Goal: Transaction & Acquisition: Obtain resource

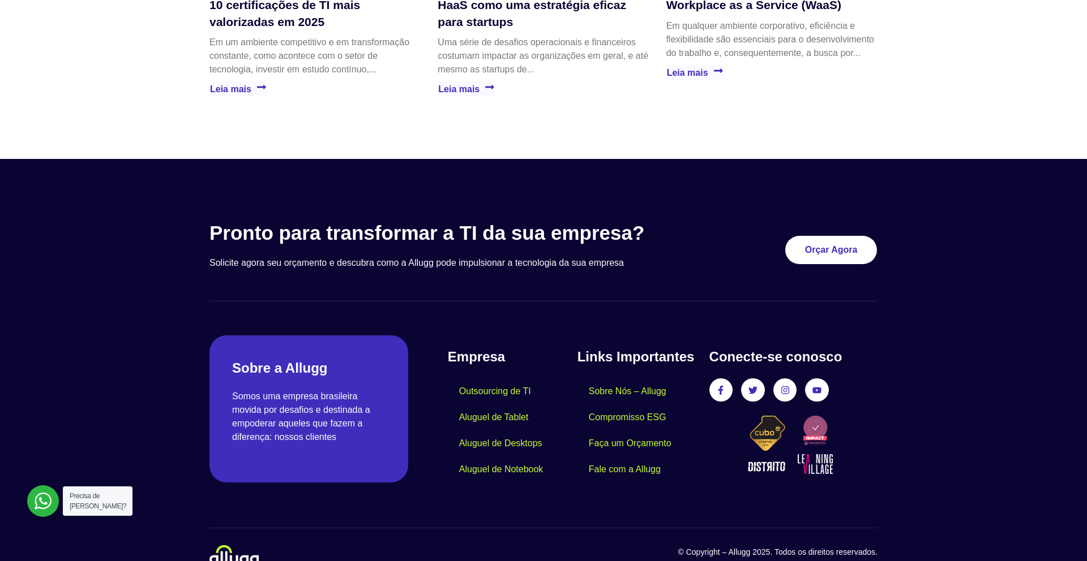
scroll to position [3219, 0]
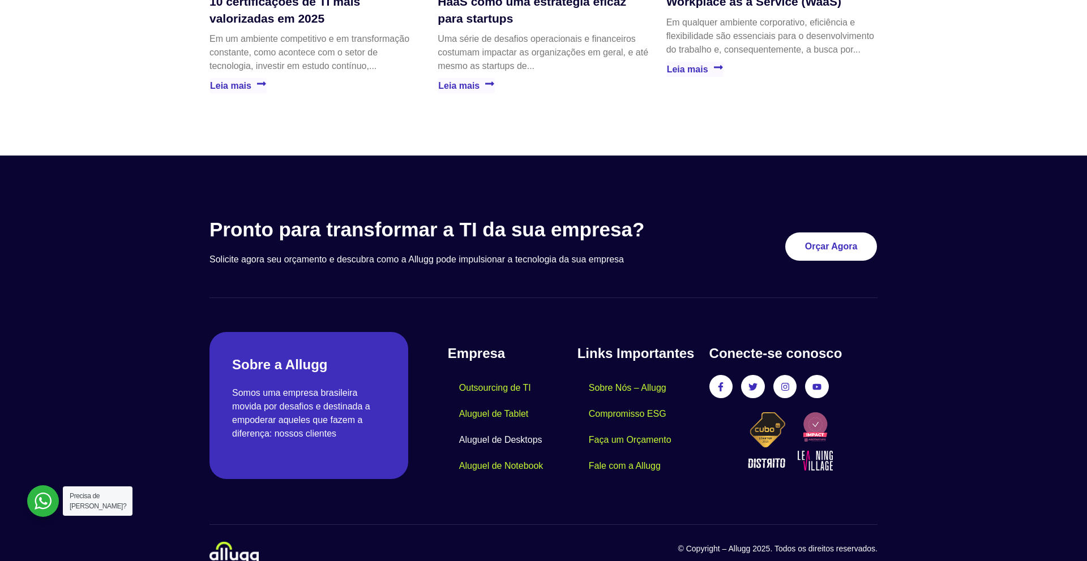
click at [520, 427] on link "Aluguel de Desktops" at bounding box center [501, 440] width 106 height 26
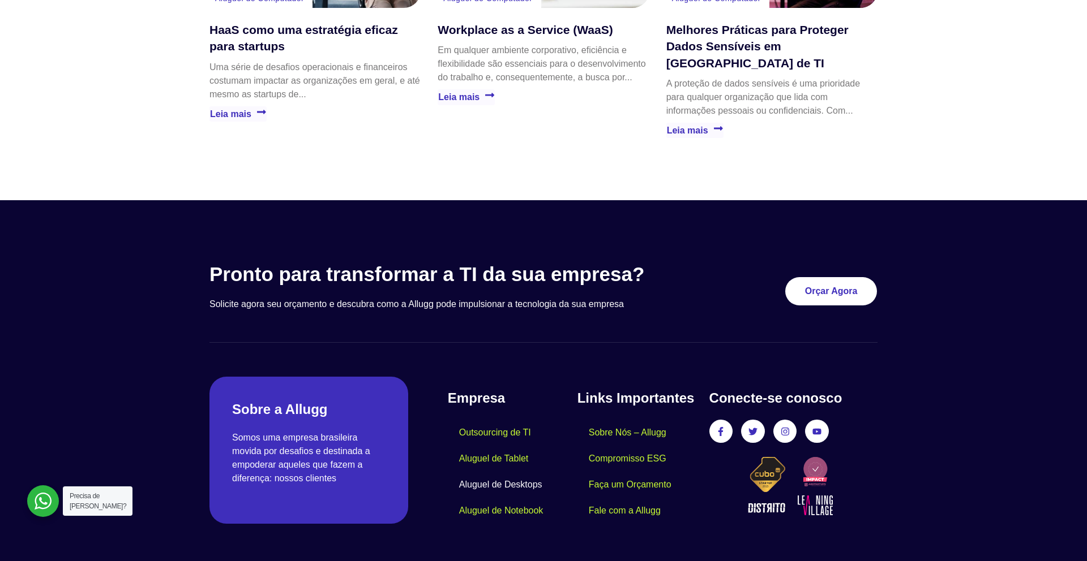
scroll to position [2415, 0]
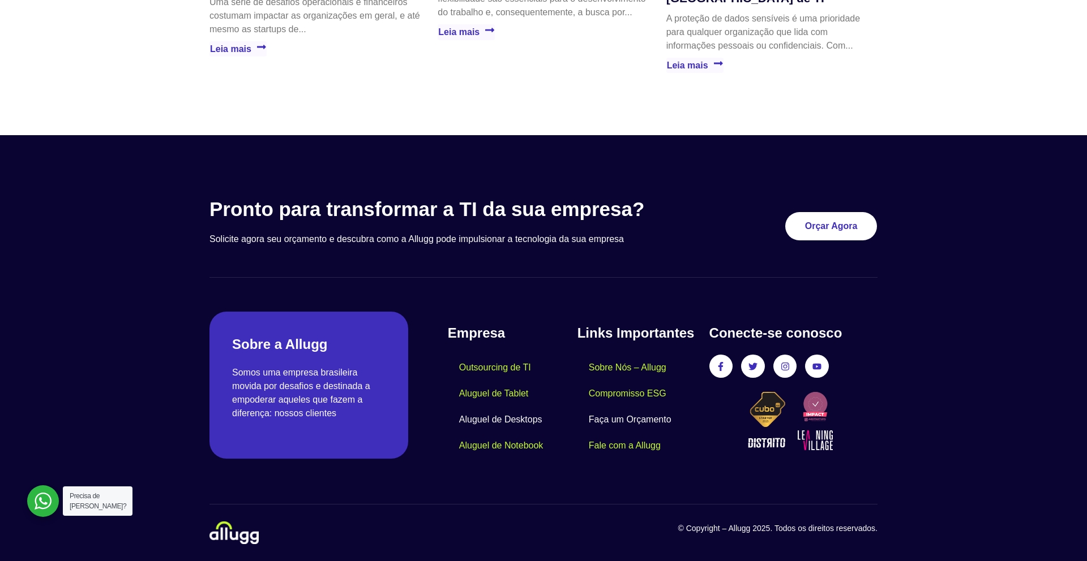
click at [623, 417] on link "Faça um Orçamento" at bounding box center [629, 420] width 105 height 26
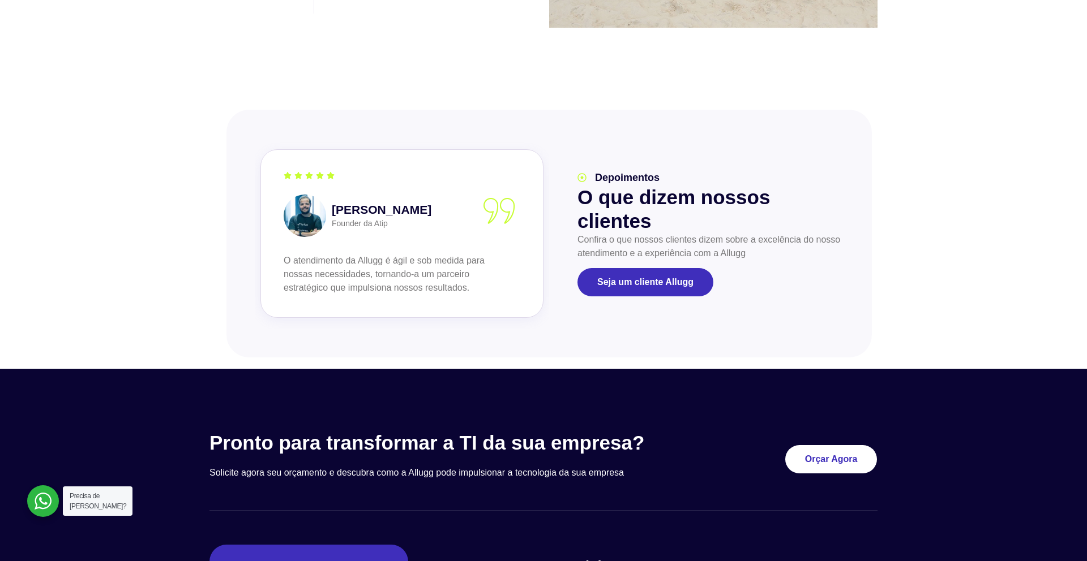
scroll to position [1062, 0]
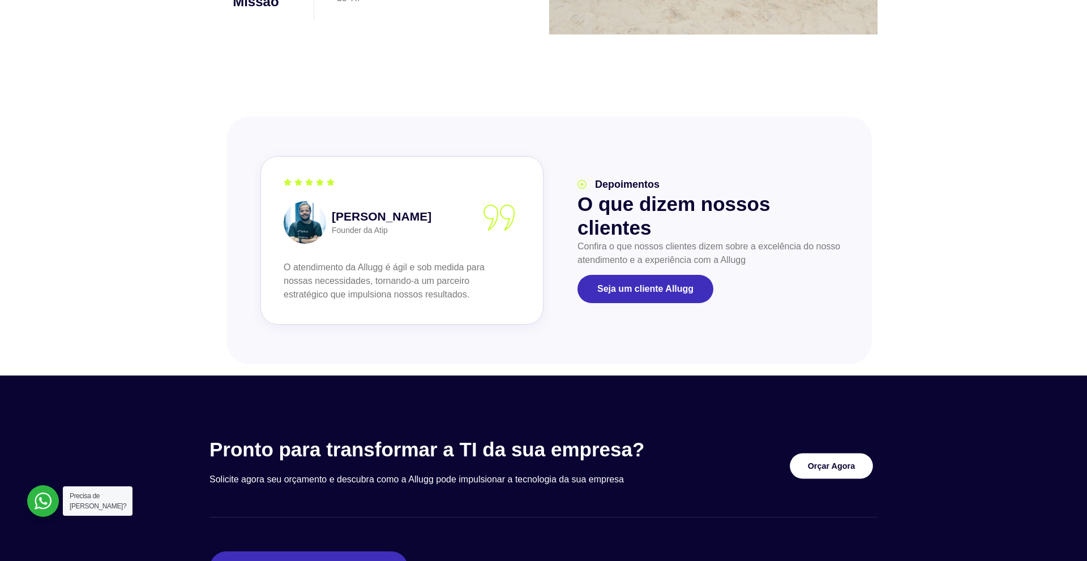
click at [823, 471] on link "Orçar Agora" at bounding box center [831, 465] width 83 height 25
